Goal: Task Accomplishment & Management: Manage account settings

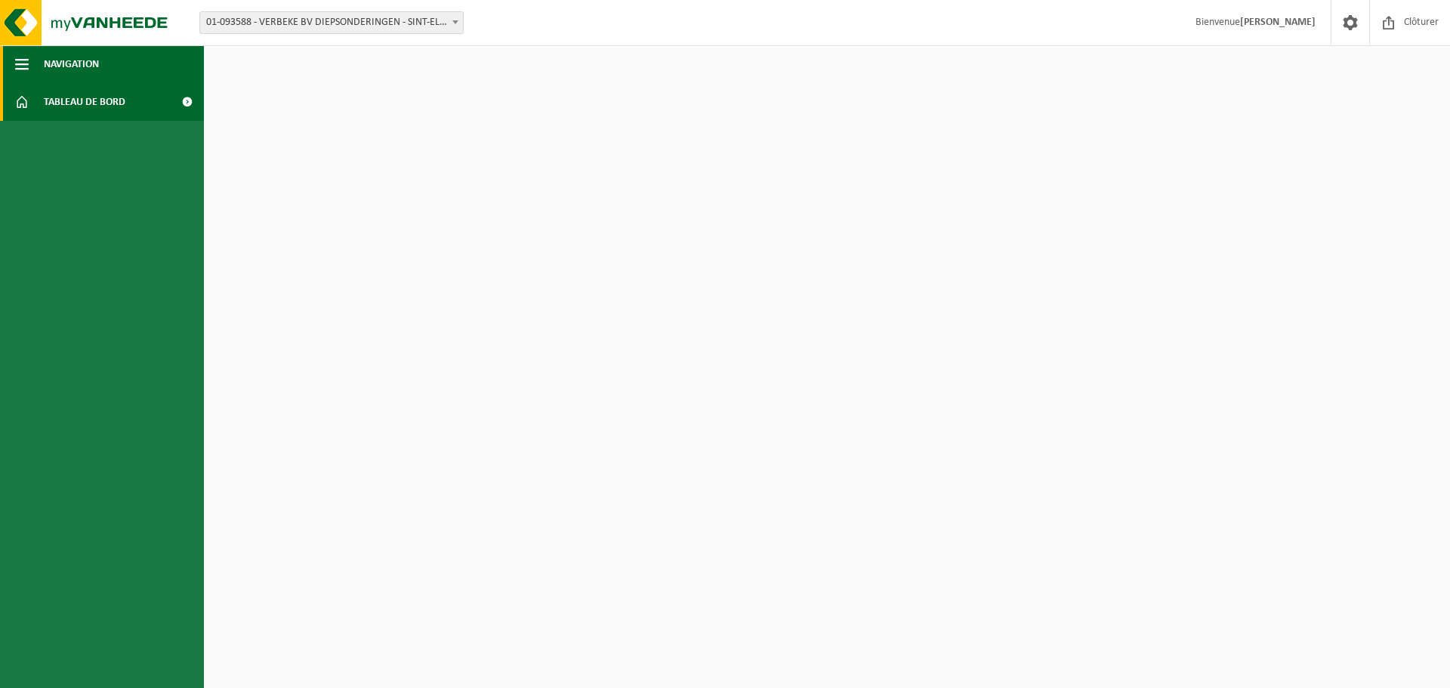
click at [151, 55] on button "Navigation" at bounding box center [102, 64] width 204 height 38
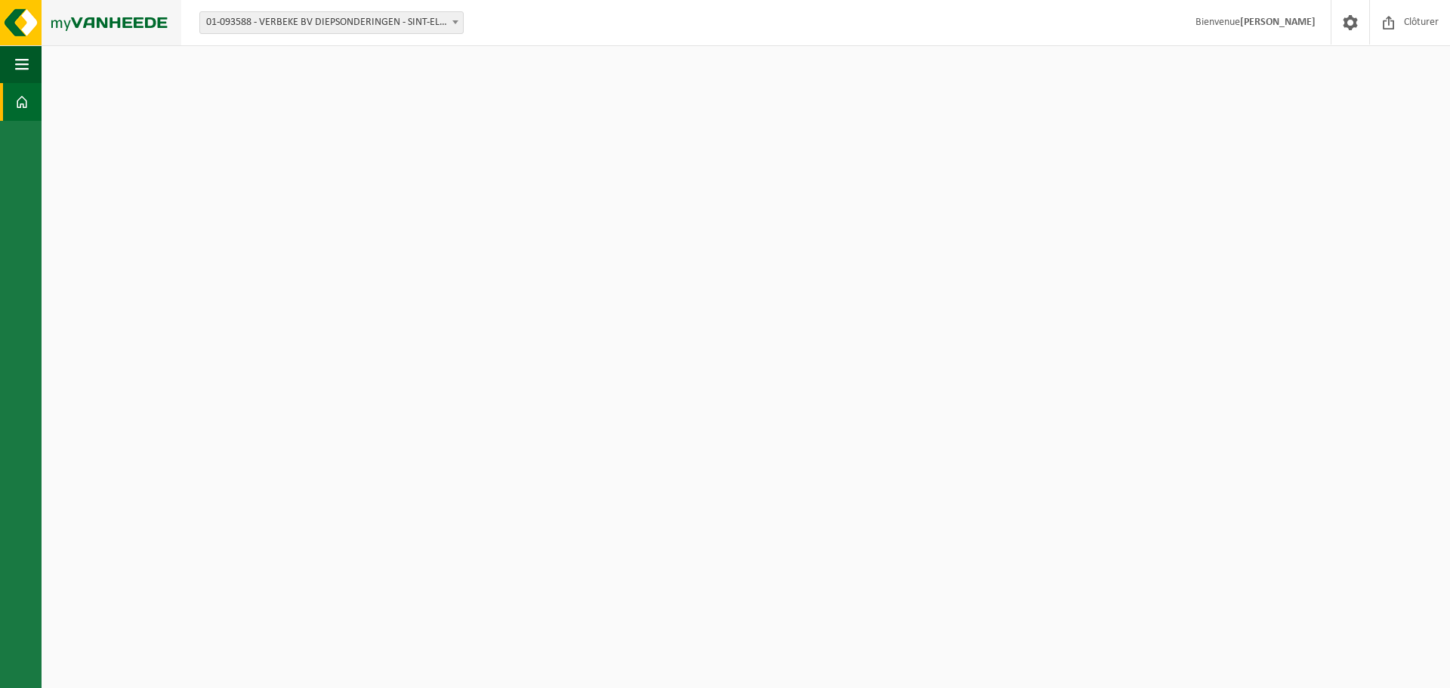
click at [144, 15] on img at bounding box center [90, 22] width 181 height 45
click at [843, 328] on html "Vestiging: 10-914311 - GROUP VERBEKE - LEDEGEM 01-093588 - VERBEKE BV DIEPSONDE…" at bounding box center [725, 344] width 1450 height 688
click at [1150, 114] on html "Vestiging: 10-914311 - GROUP VERBEKE - LEDEGEM 01-093588 - VERBEKE BV DIEPSONDE…" at bounding box center [725, 344] width 1450 height 688
click at [849, 341] on html "Vestiging: 10-914311 - GROUP VERBEKE - LEDEGEM 01-093588 - VERBEKE BV DIEPSONDE…" at bounding box center [725, 344] width 1450 height 688
click at [848, 341] on html "Vestiging: 10-914311 - GROUP VERBEKE - LEDEGEM 01-093588 - VERBEKE BV DIEPSONDE…" at bounding box center [725, 344] width 1450 height 688
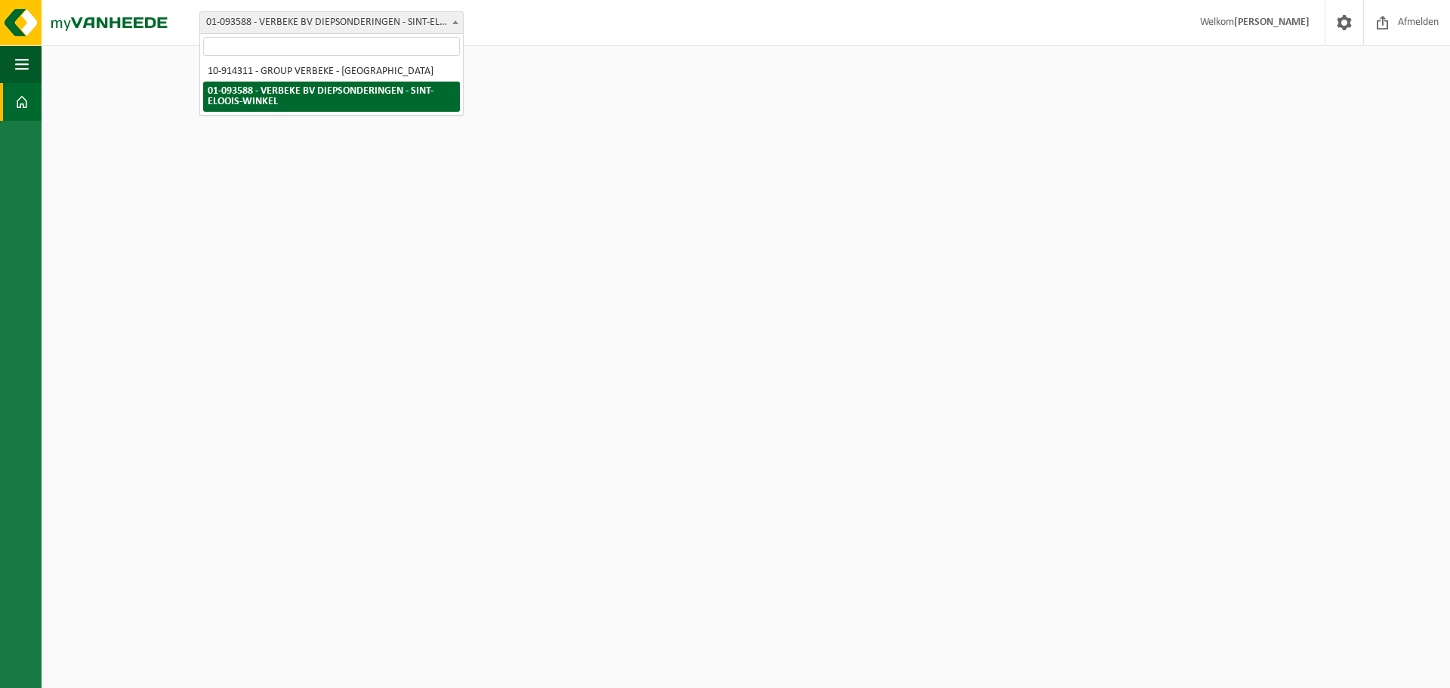
click at [442, 23] on span "01-093588 - VERBEKE BV DIEPSONDERINGEN - SINT-ELOOIS-WINKEL" at bounding box center [331, 22] width 263 height 21
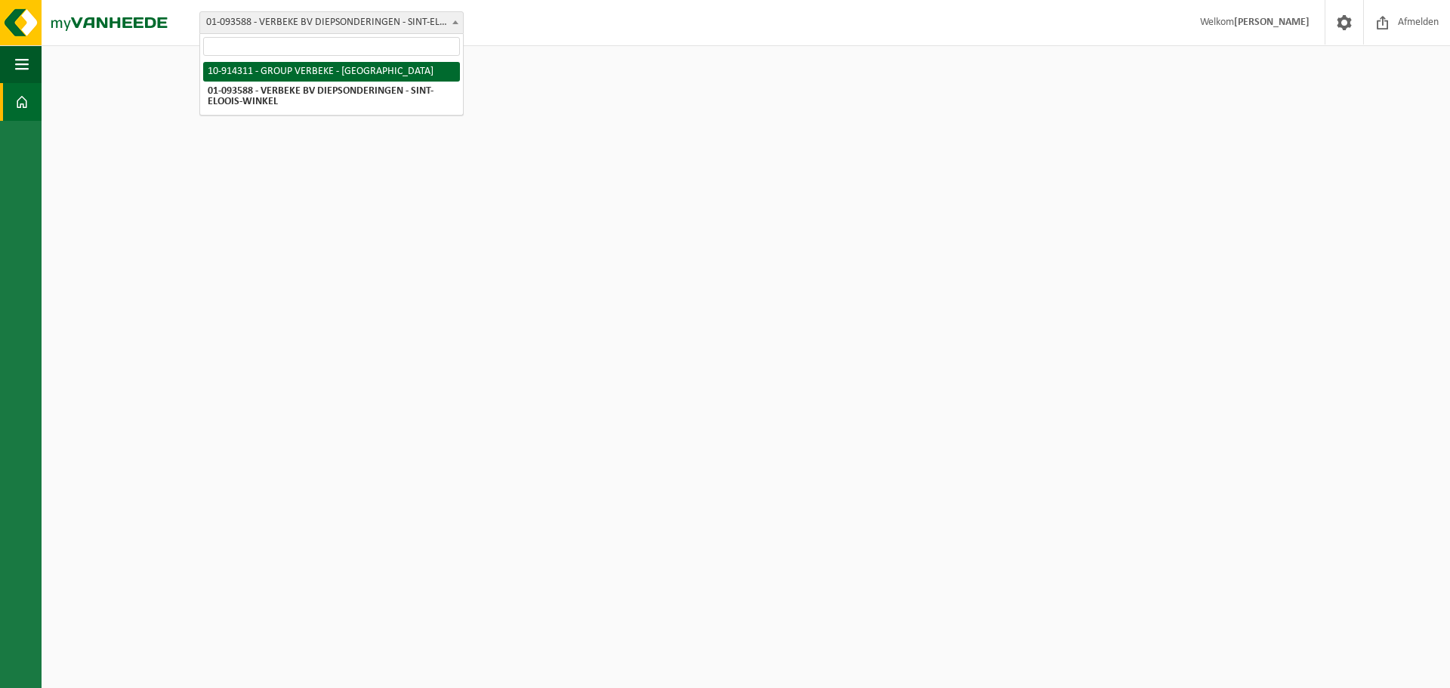
select select "126500"
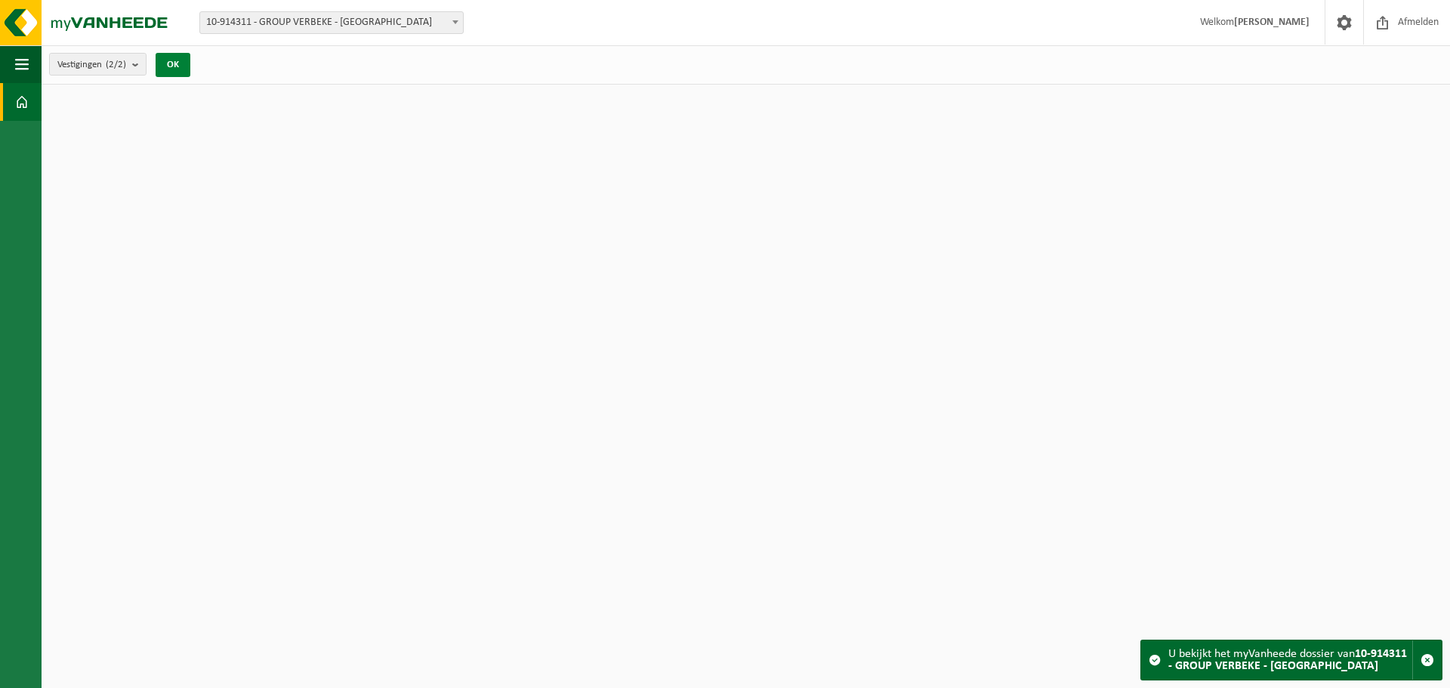
click at [181, 60] on button "OK" at bounding box center [173, 65] width 35 height 24
click at [129, 65] on button "Vestigingen (2/2)" at bounding box center [97, 64] width 97 height 23
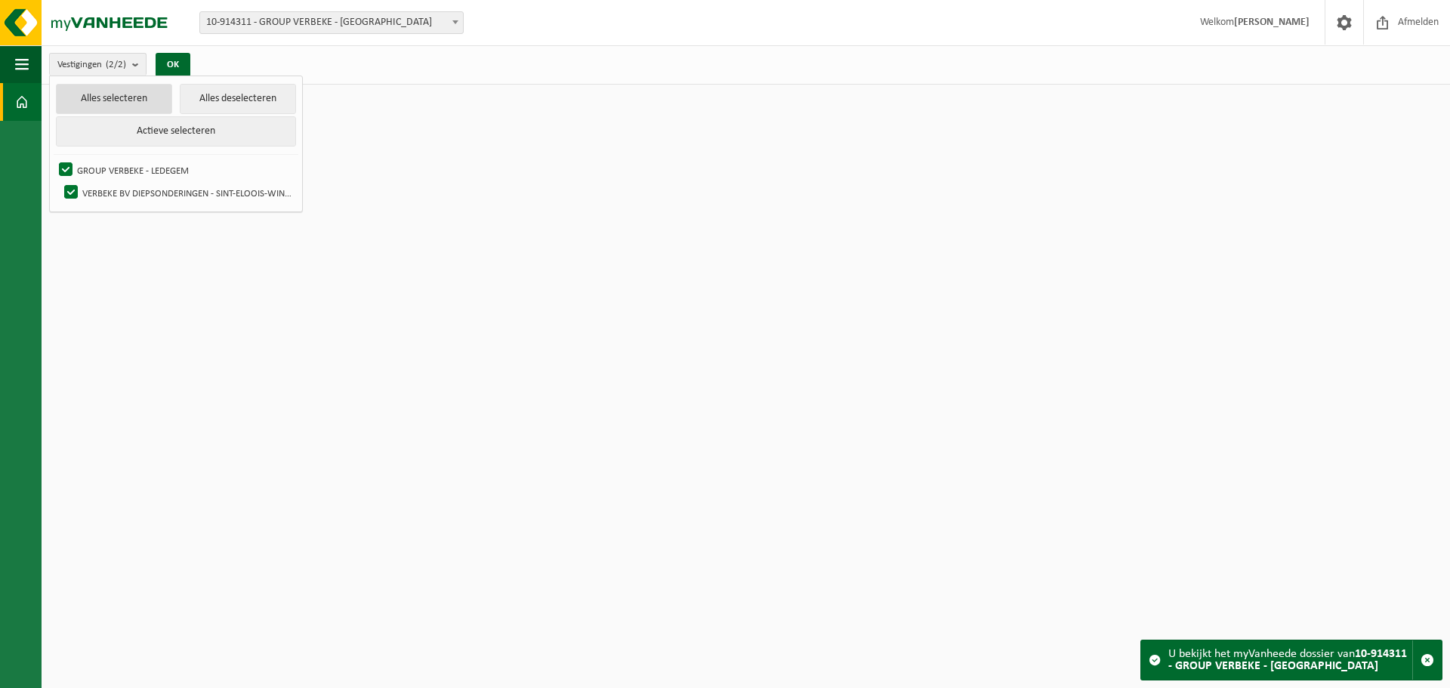
click at [151, 98] on button "Alles selecteren" at bounding box center [114, 99] width 116 height 30
click at [180, 59] on button "OK" at bounding box center [173, 65] width 35 height 24
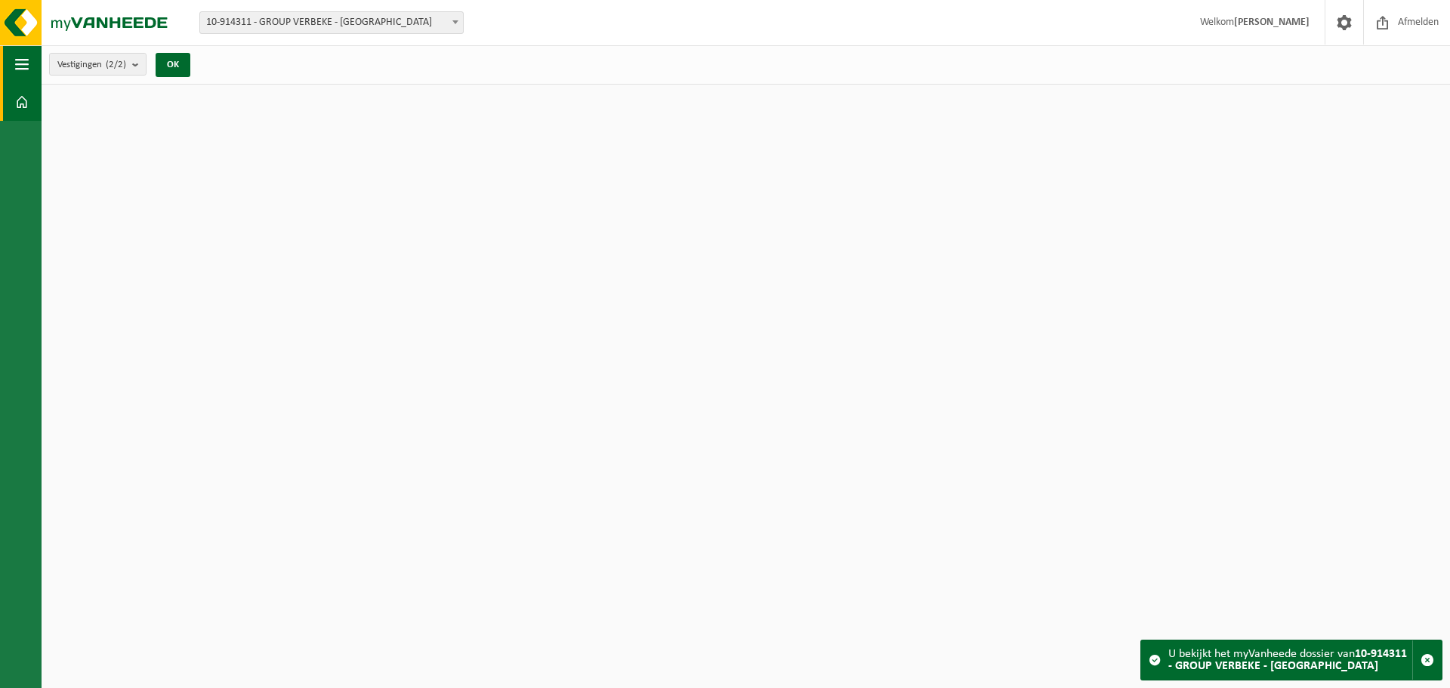
click at [33, 62] on button "Navigatie" at bounding box center [21, 64] width 42 height 38
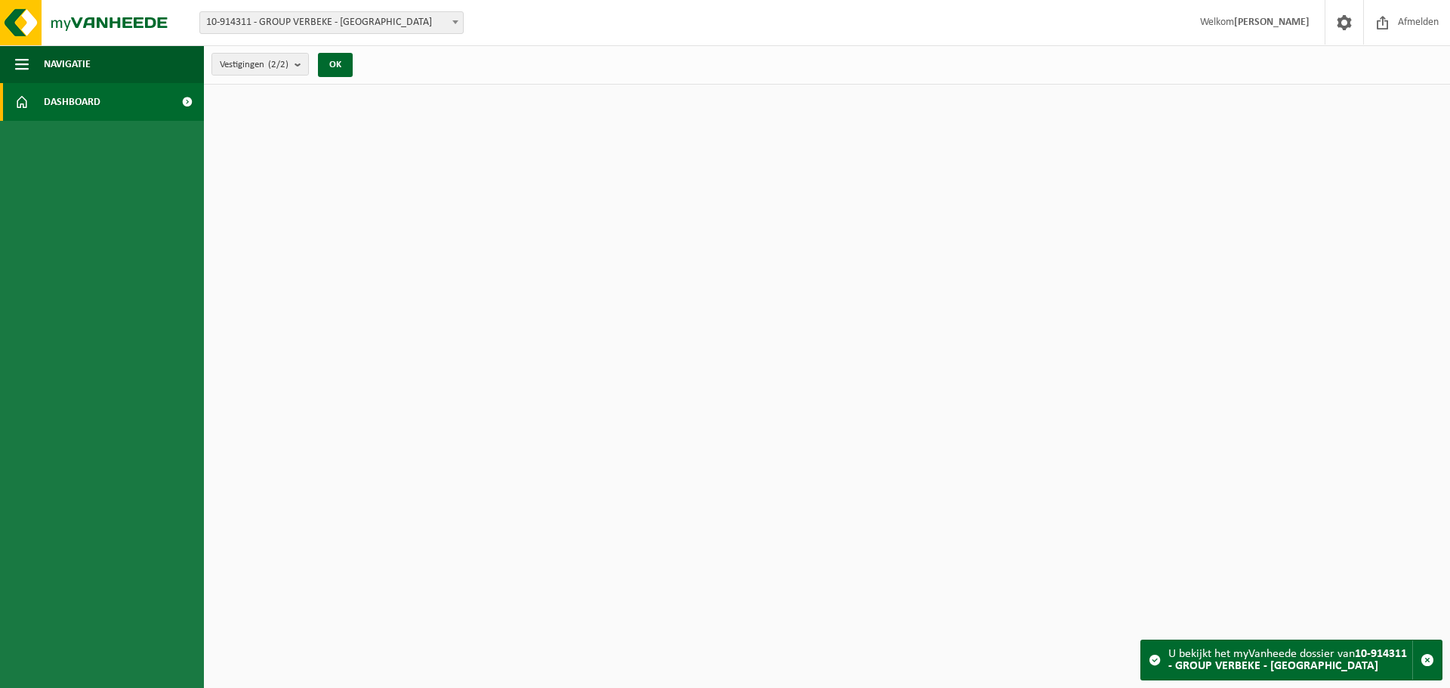
click at [187, 99] on span at bounding box center [187, 102] width 34 height 38
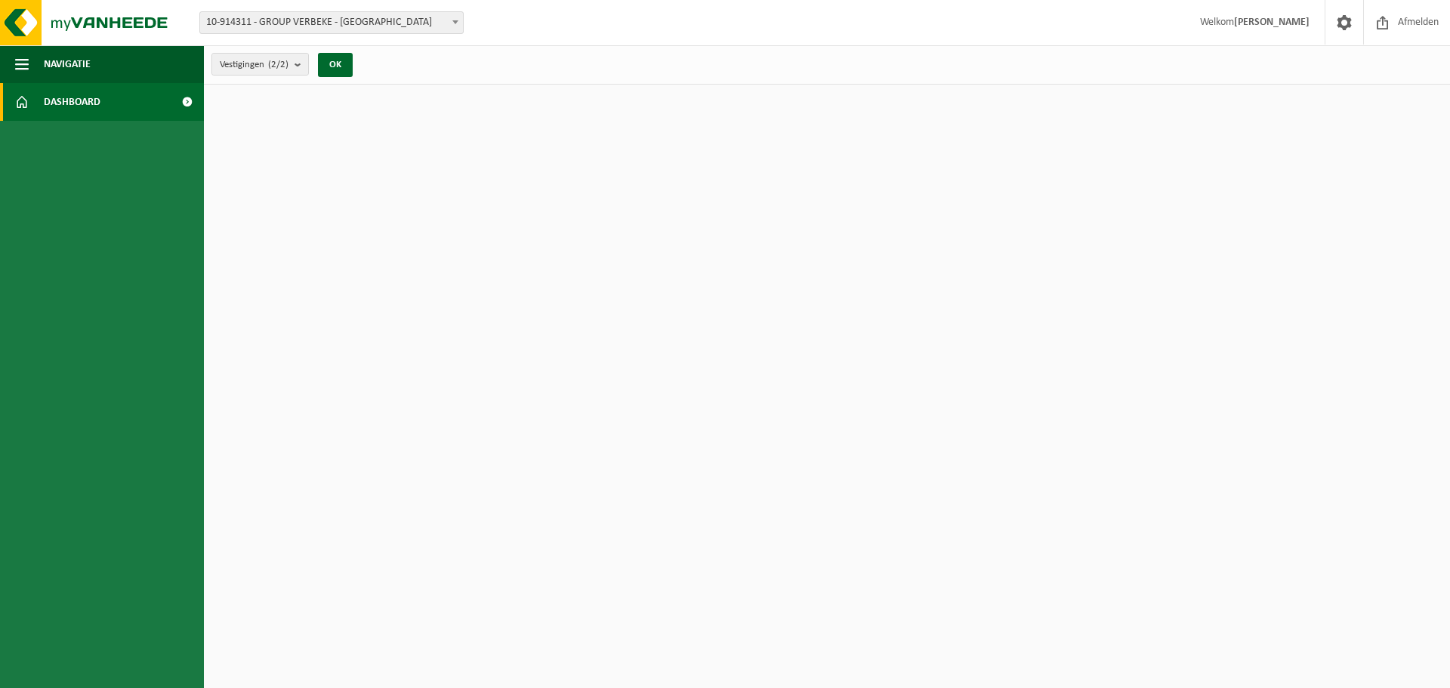
click at [699, 270] on html "Vestiging: 10-914311 - GROUP VERBEKE - [GEOGRAPHIC_DATA] 01-093588 - VERBEKE BV…" at bounding box center [725, 344] width 1450 height 688
click at [895, 267] on html "Vestiging: 10-914311 - GROUP VERBEKE - [GEOGRAPHIC_DATA] 01-093588 - VERBEKE BV…" at bounding box center [725, 344] width 1450 height 688
